Goal: Task Accomplishment & Management: Use online tool/utility

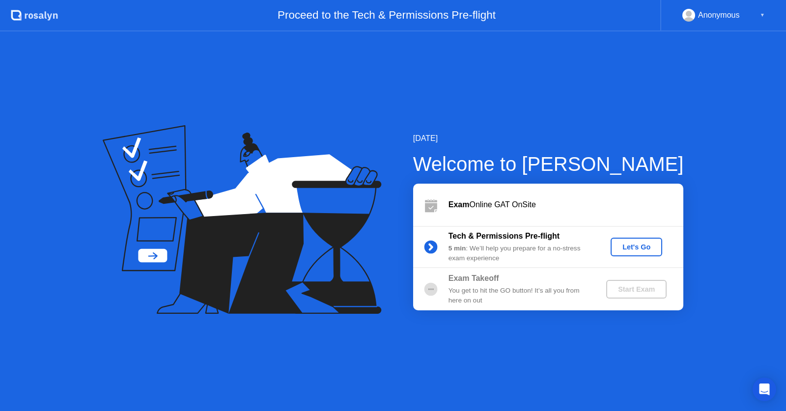
click at [626, 250] on div "Let's Go" at bounding box center [637, 247] width 44 height 8
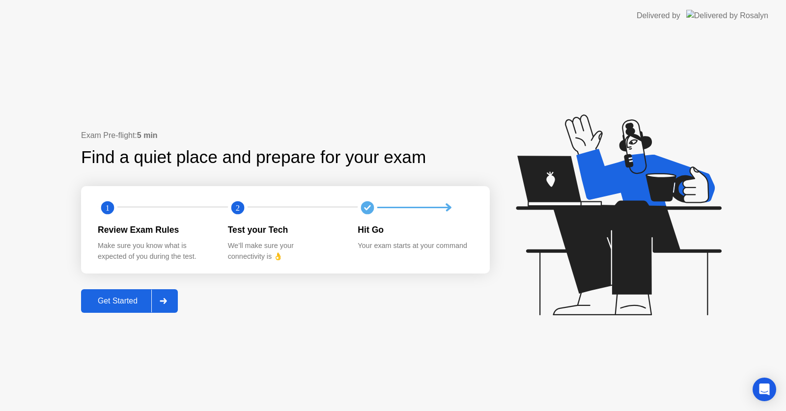
click at [172, 299] on div at bounding box center [163, 301] width 24 height 23
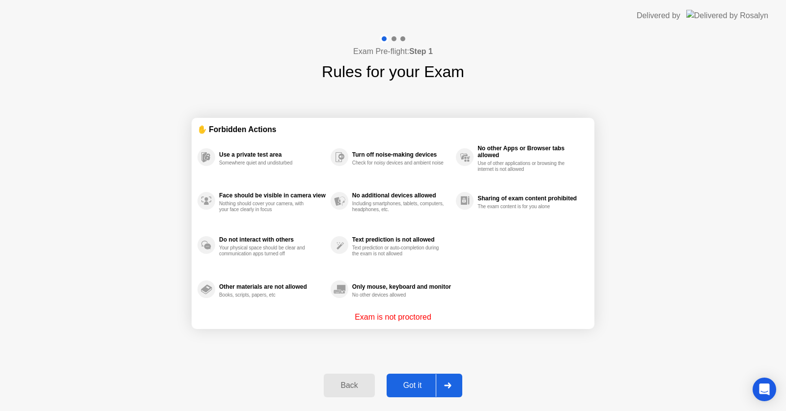
click at [456, 391] on div at bounding box center [448, 385] width 24 height 23
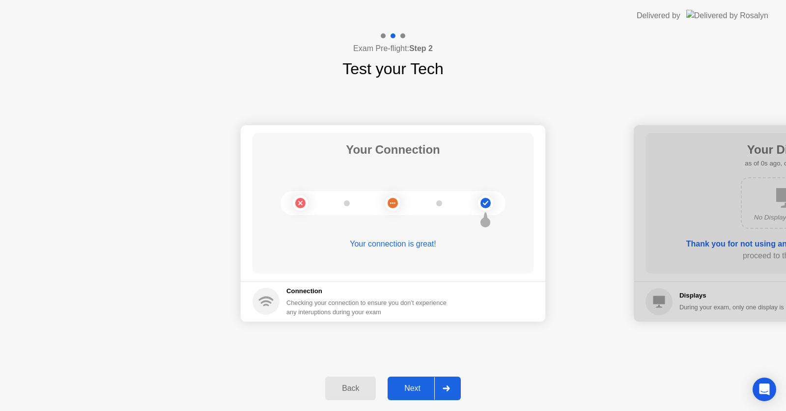
click at [456, 391] on div at bounding box center [446, 388] width 24 height 23
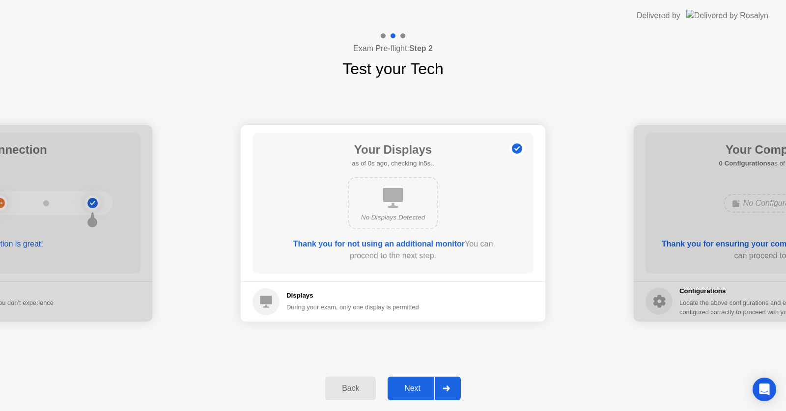
click at [456, 391] on div at bounding box center [446, 388] width 24 height 23
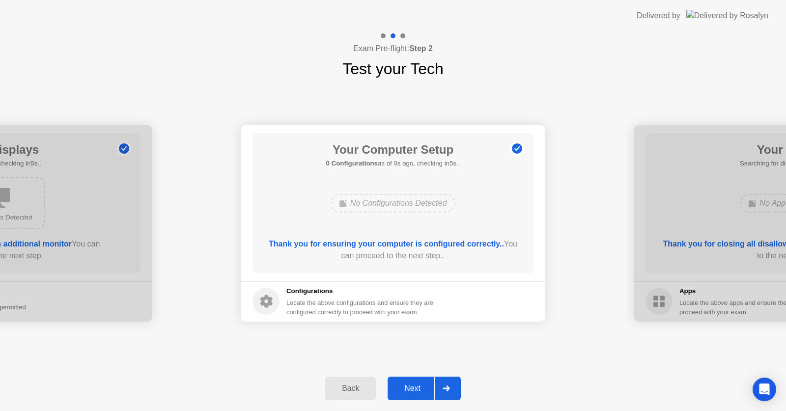
click at [456, 391] on div at bounding box center [446, 388] width 24 height 23
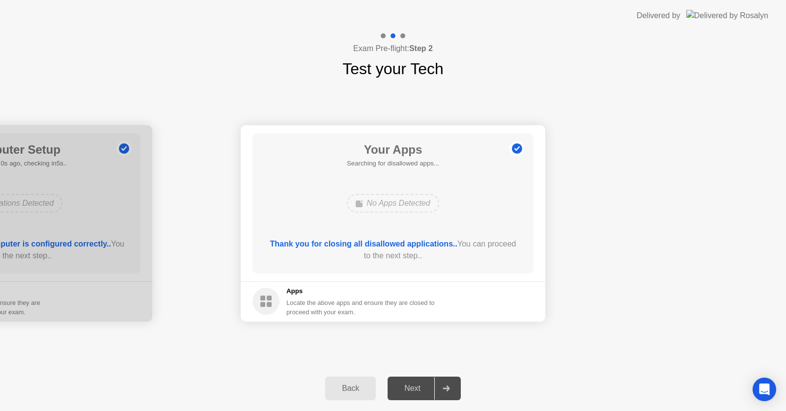
click at [456, 391] on div at bounding box center [446, 388] width 24 height 23
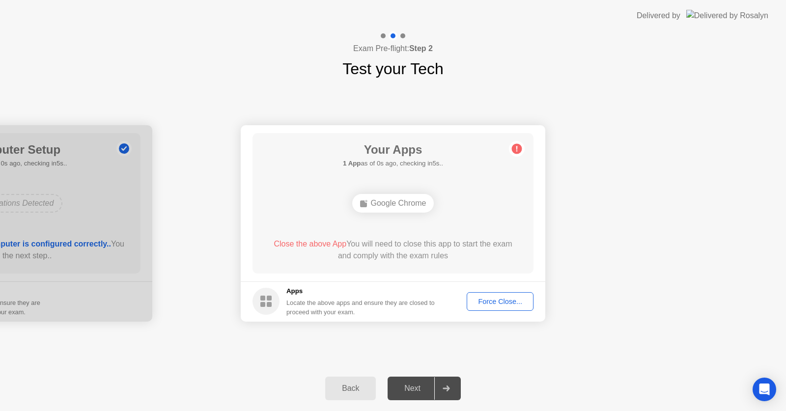
click at [456, 391] on div at bounding box center [446, 388] width 24 height 23
click at [501, 302] on div "Force Close..." at bounding box center [500, 302] width 60 height 8
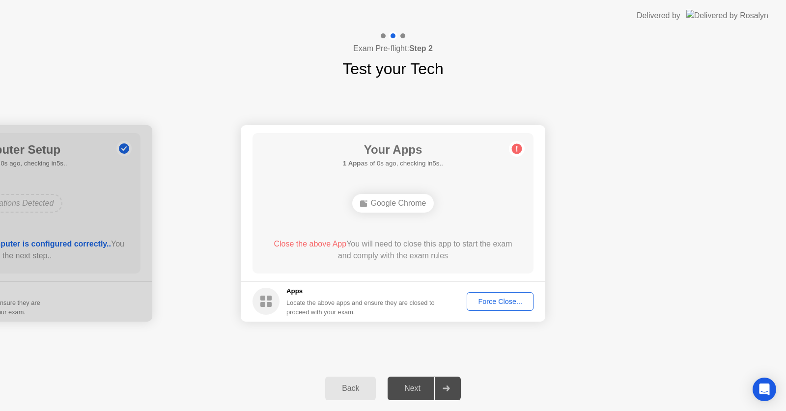
click at [501, 307] on button "Force Close..." at bounding box center [500, 301] width 67 height 19
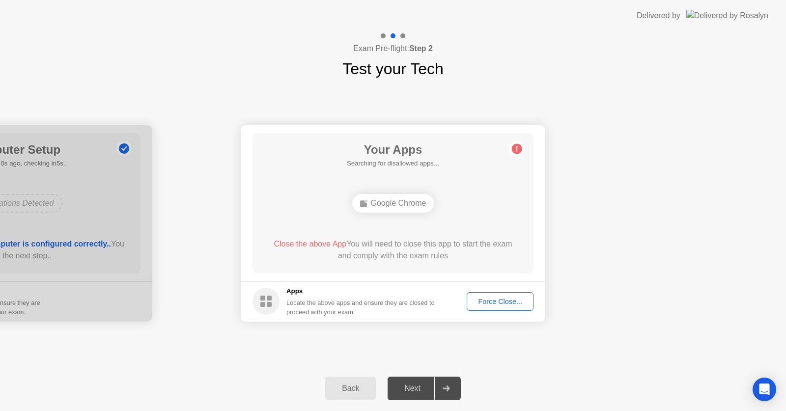
click at [451, 385] on div at bounding box center [446, 388] width 24 height 23
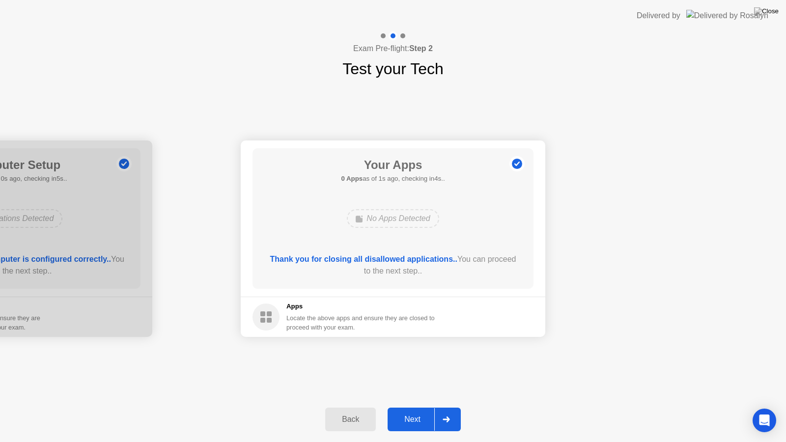
click at [454, 411] on div at bounding box center [446, 419] width 24 height 23
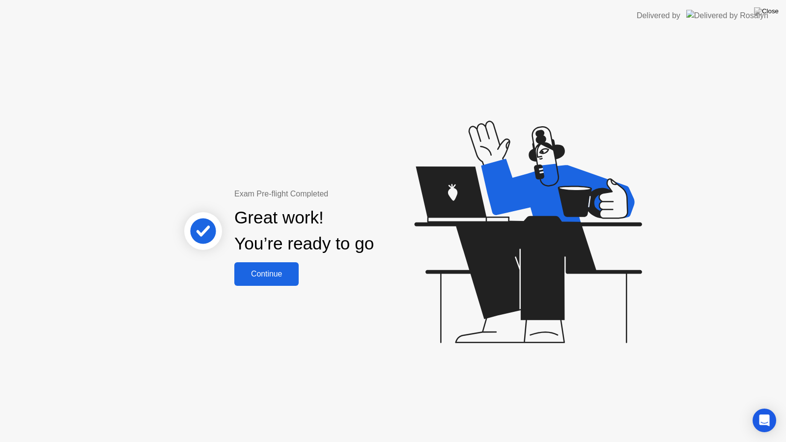
click at [283, 281] on button "Continue" at bounding box center [266, 274] width 64 height 24
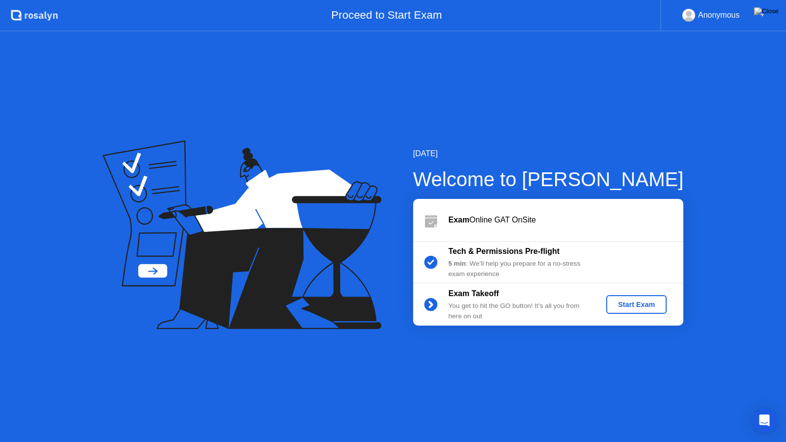
click at [645, 309] on div "Start Exam" at bounding box center [636, 305] width 53 height 8
